Goal: Information Seeking & Learning: Learn about a topic

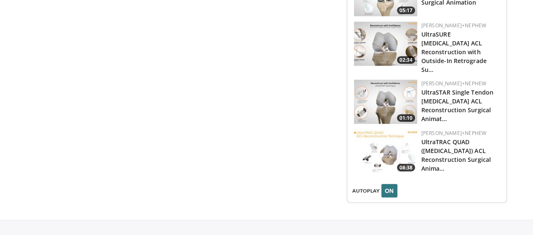
scroll to position [966, 0]
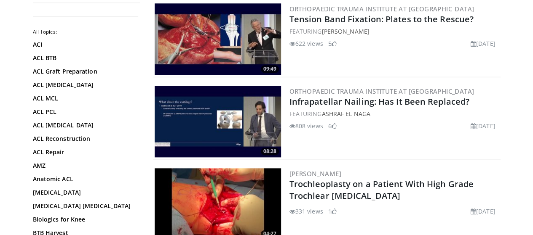
scroll to position [2063, 0]
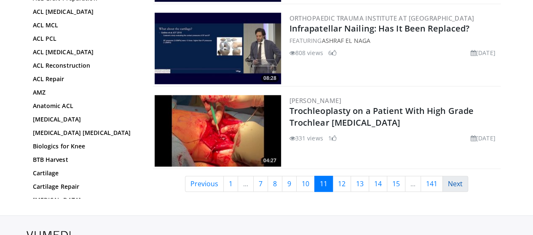
click at [454, 185] on link "Next" at bounding box center [455, 184] width 26 height 16
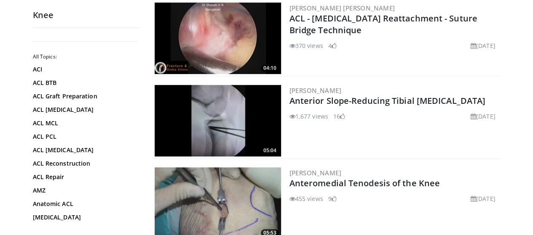
scroll to position [295, 0]
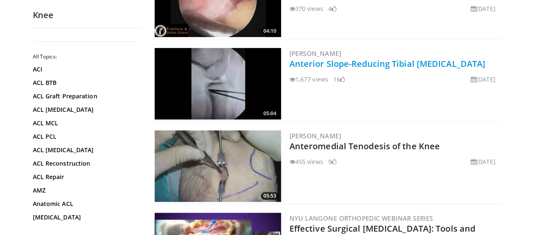
click at [385, 62] on link "Anterior Slope-Reducing Tibial Osteotomy" at bounding box center [387, 63] width 196 height 11
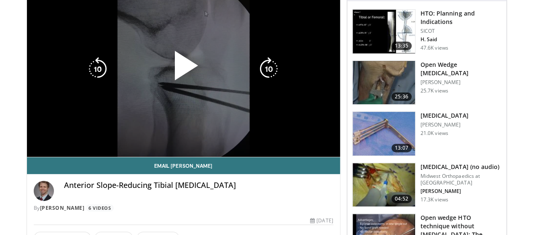
drag, startPoint x: 176, startPoint y: 73, endPoint x: 175, endPoint y: 77, distance: 4.5
click at [183, 69] on span "Video Player" at bounding box center [183, 69] width 0 height 0
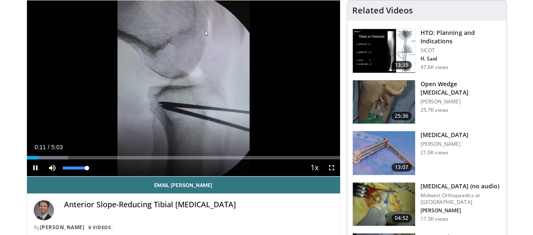
drag, startPoint x: 52, startPoint y: 181, endPoint x: 72, endPoint y: 180, distance: 20.3
click at [72, 176] on div "Mute 100%" at bounding box center [73, 168] width 59 height 17
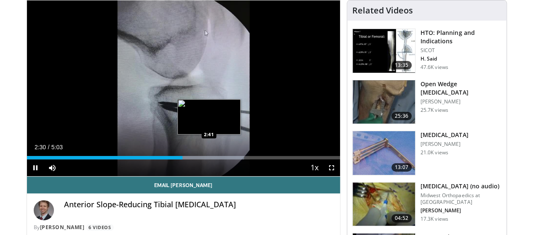
click at [186, 160] on div "Progress Bar" at bounding box center [196, 157] width 95 height 3
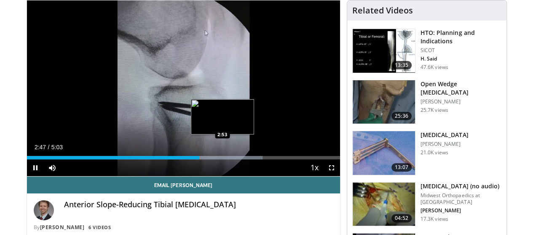
click at [200, 160] on div "Loaded : 75.28% 2:47 2:53" at bounding box center [183, 157] width 313 height 3
click at [212, 160] on div "Loaded : 75.28% 2:54 3:04" at bounding box center [183, 157] width 313 height 3
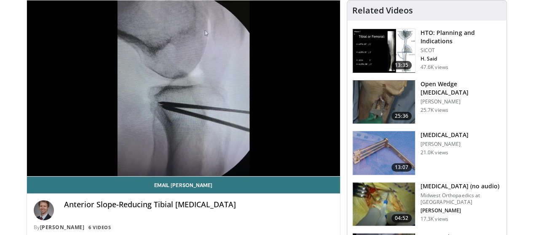
click at [220, 175] on div "10 seconds Tap to unmute" at bounding box center [183, 88] width 313 height 176
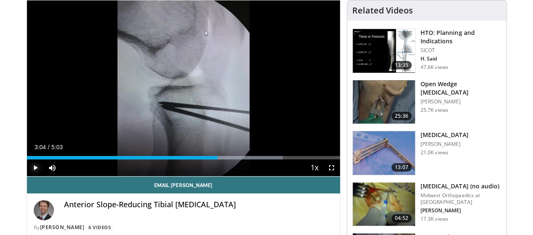
click at [27, 175] on span "Video Player" at bounding box center [35, 168] width 17 height 17
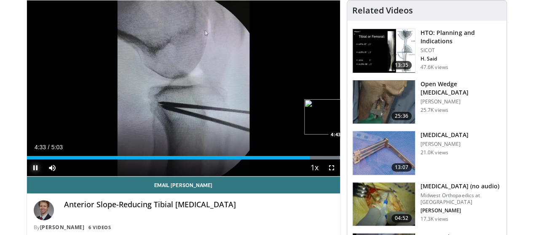
click at [324, 160] on div "Loaded : 100.00% 4:33 4:43" at bounding box center [183, 157] width 313 height 3
click at [336, 160] on div "Loaded : 100.00% 4:45 4:53" at bounding box center [183, 157] width 313 height 3
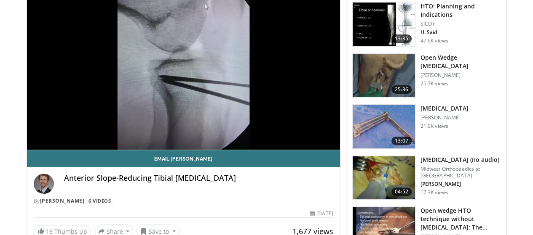
scroll to position [149, 0]
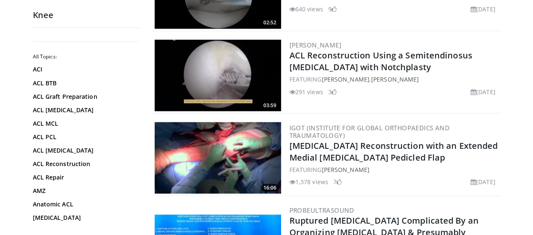
scroll to position [758, 0]
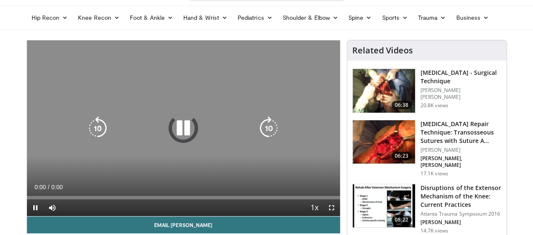
scroll to position [42, 0]
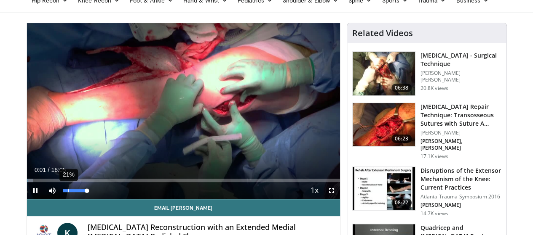
click at [60, 199] on div "21%" at bounding box center [74, 190] width 29 height 17
click at [63, 192] on div "9%" at bounding box center [75, 190] width 24 height 3
click at [63, 192] on div "Volume Level" at bounding box center [65, 190] width 5 height 3
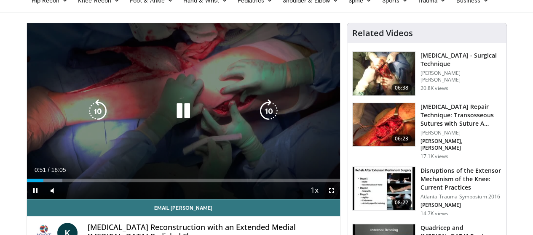
click at [182, 120] on icon "Video Player" at bounding box center [183, 111] width 24 height 24
